Goal: Download file/media

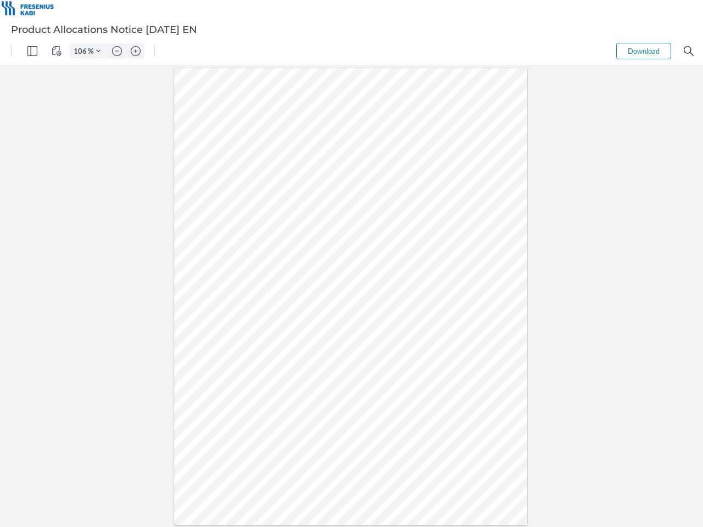
click at [32, 51] on img "Panel" at bounding box center [32, 51] width 10 height 10
click at [57, 51] on img "View Controls" at bounding box center [57, 51] width 10 height 10
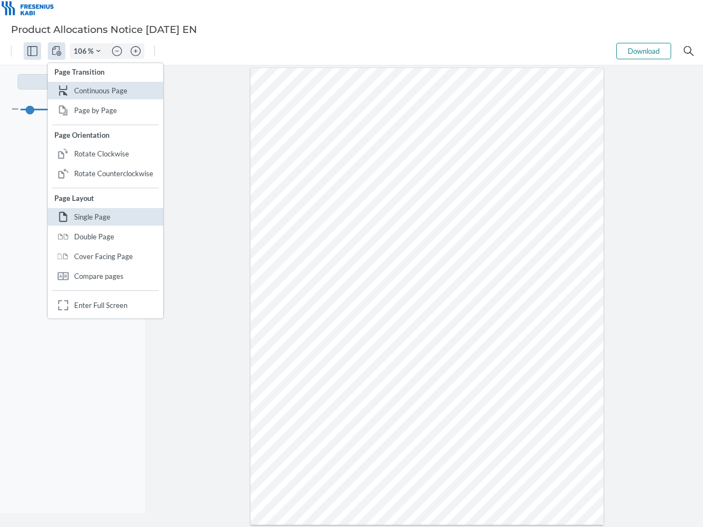
click at [82, 51] on input "106" at bounding box center [79, 51] width 18 height 10
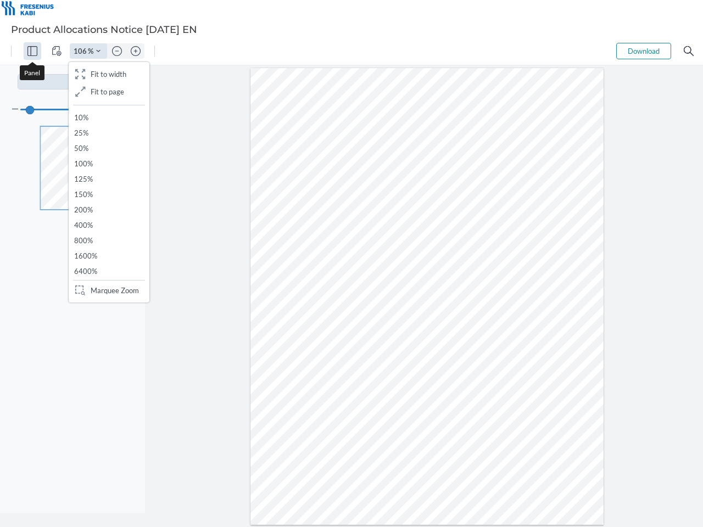
click at [98, 51] on img "Zoom Controls" at bounding box center [98, 51] width 4 height 4
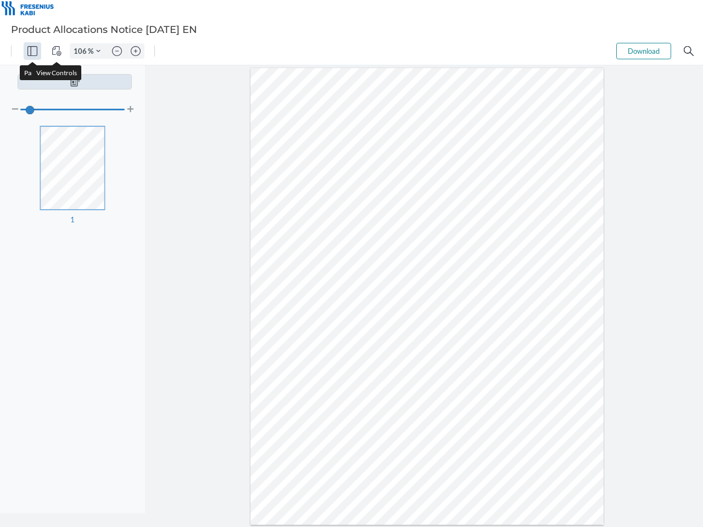
click at [117, 51] on img "Zoom out" at bounding box center [117, 51] width 10 height 10
click at [136, 51] on img "Zoom in" at bounding box center [136, 51] width 10 height 10
type input "106"
click at [644, 51] on button "Download" at bounding box center [643, 51] width 55 height 16
click at [689, 51] on img "Search" at bounding box center [689, 51] width 10 height 10
